Goal: Task Accomplishment & Management: Manage account settings

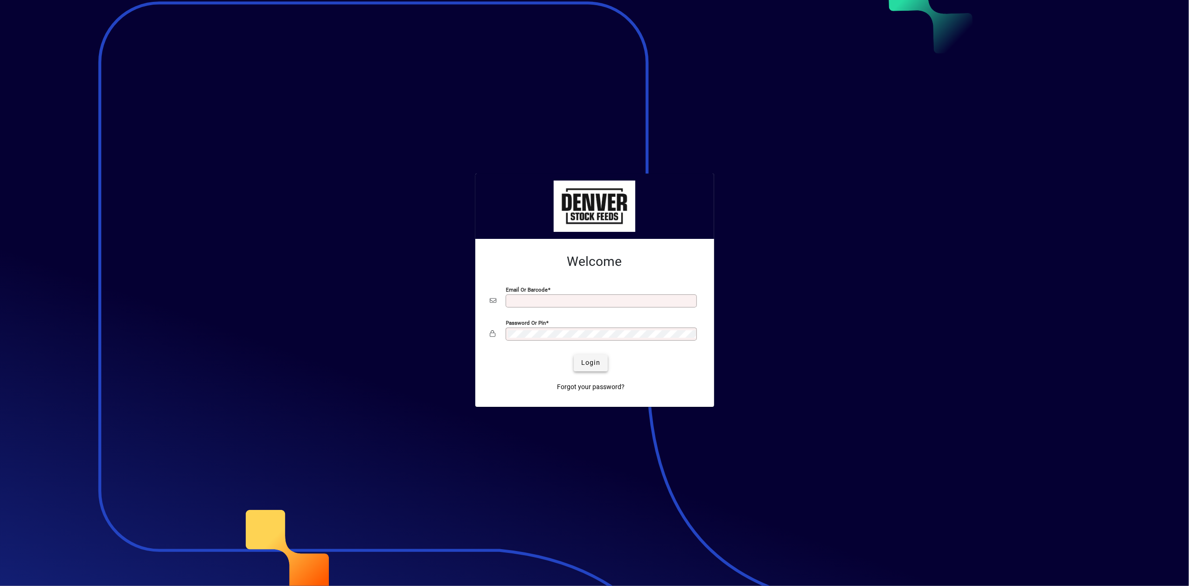
type input "**********"
click at [587, 361] on span "Login" at bounding box center [590, 363] width 19 height 10
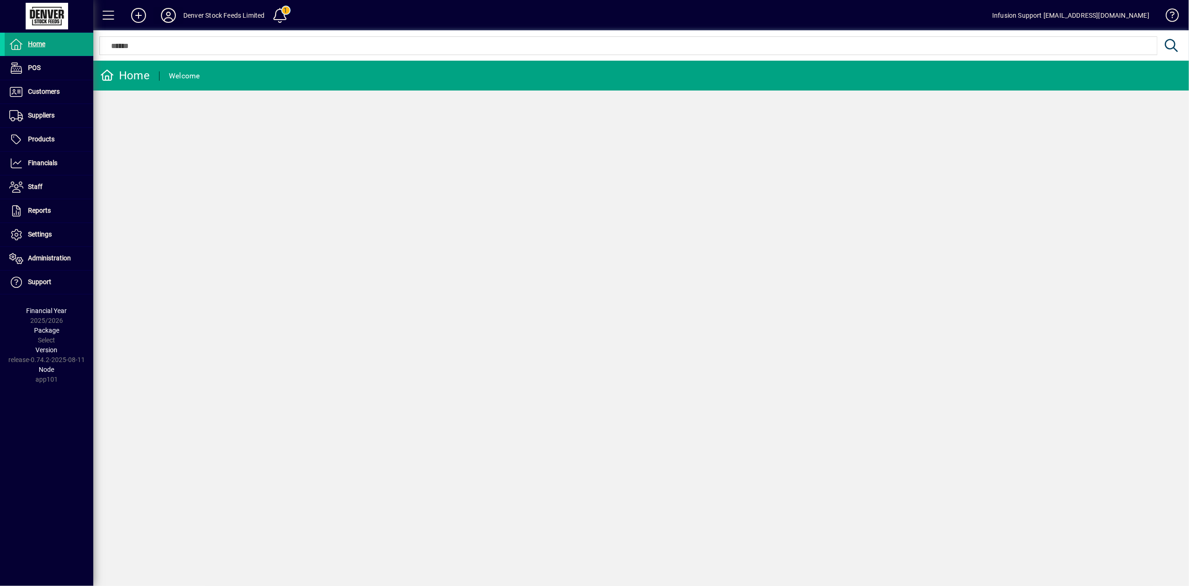
click at [168, 14] on icon at bounding box center [168, 15] width 19 height 15
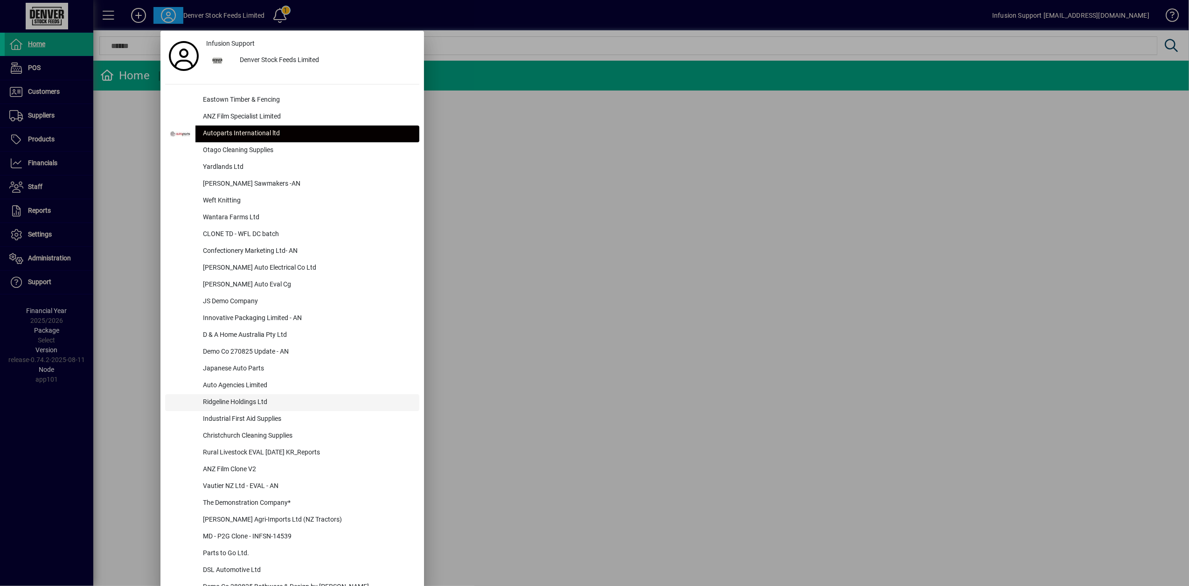
click at [239, 399] on div "Ridgeline Holdings Ltd" at bounding box center [308, 402] width 224 height 17
